Goal: Transaction & Acquisition: Purchase product/service

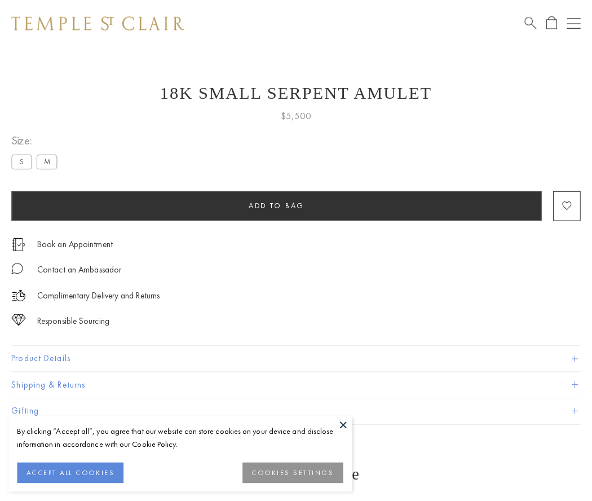
scroll to position [14, 0]
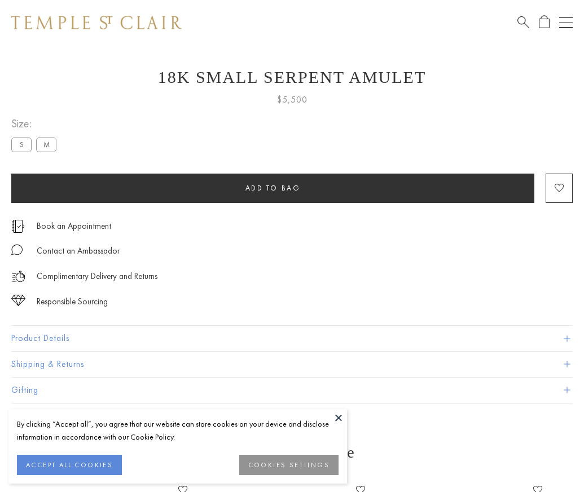
click at [272, 188] on span "Add to bag" at bounding box center [272, 188] width 55 height 10
